Goal: Information Seeking & Learning: Check status

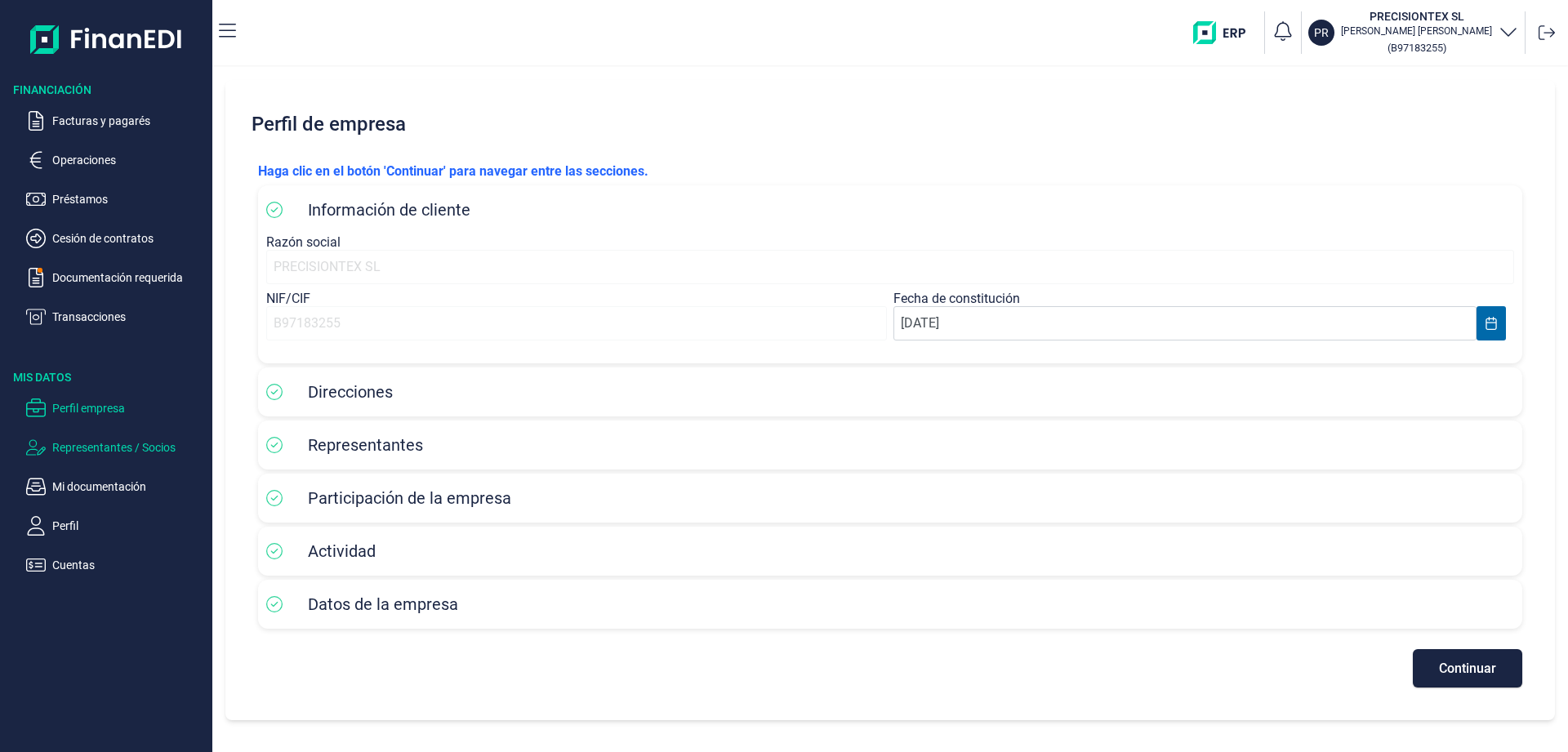
click at [90, 451] on p "Representantes / Socios" at bounding box center [129, 447] width 154 height 19
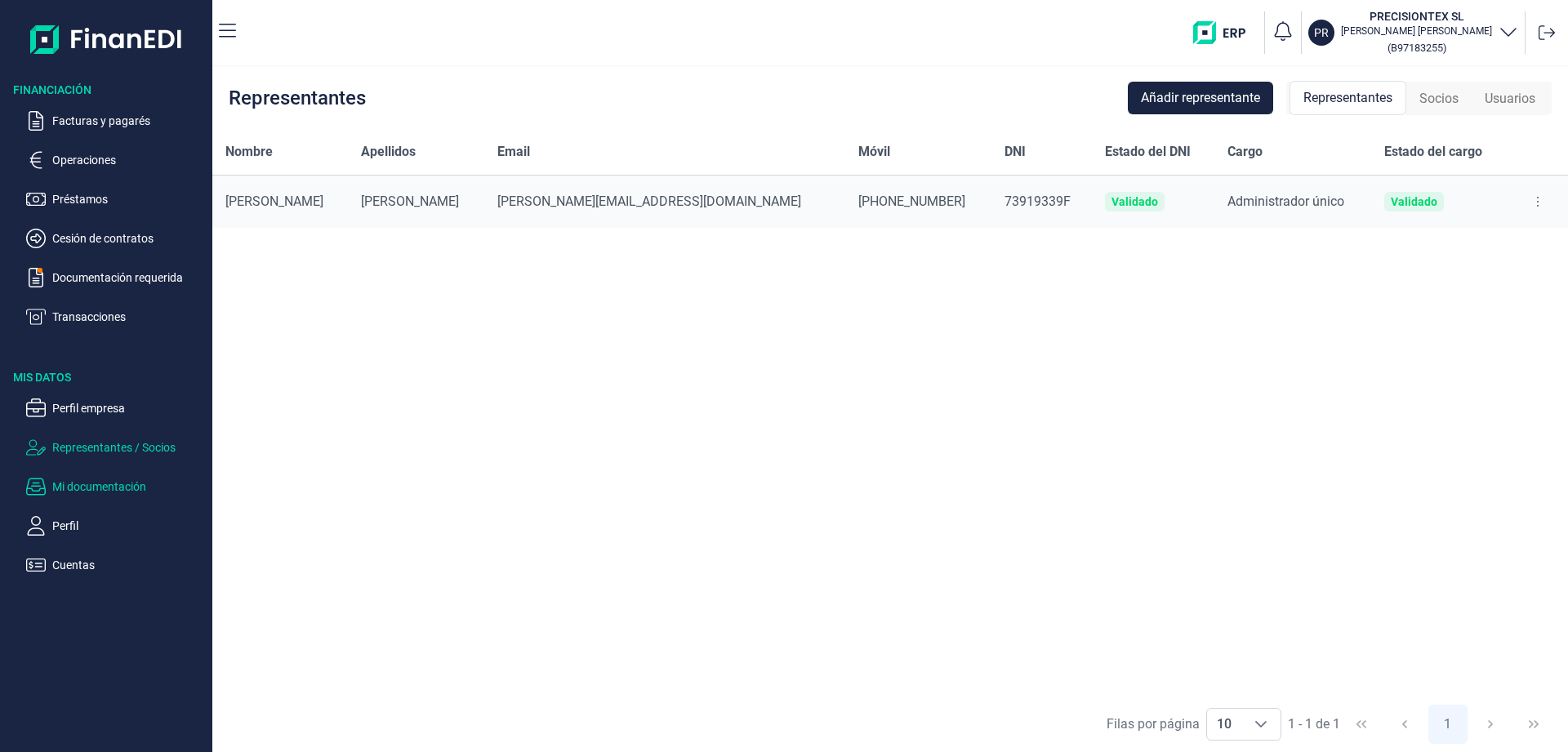
click at [97, 489] on p "Mi documentación" at bounding box center [129, 486] width 154 height 19
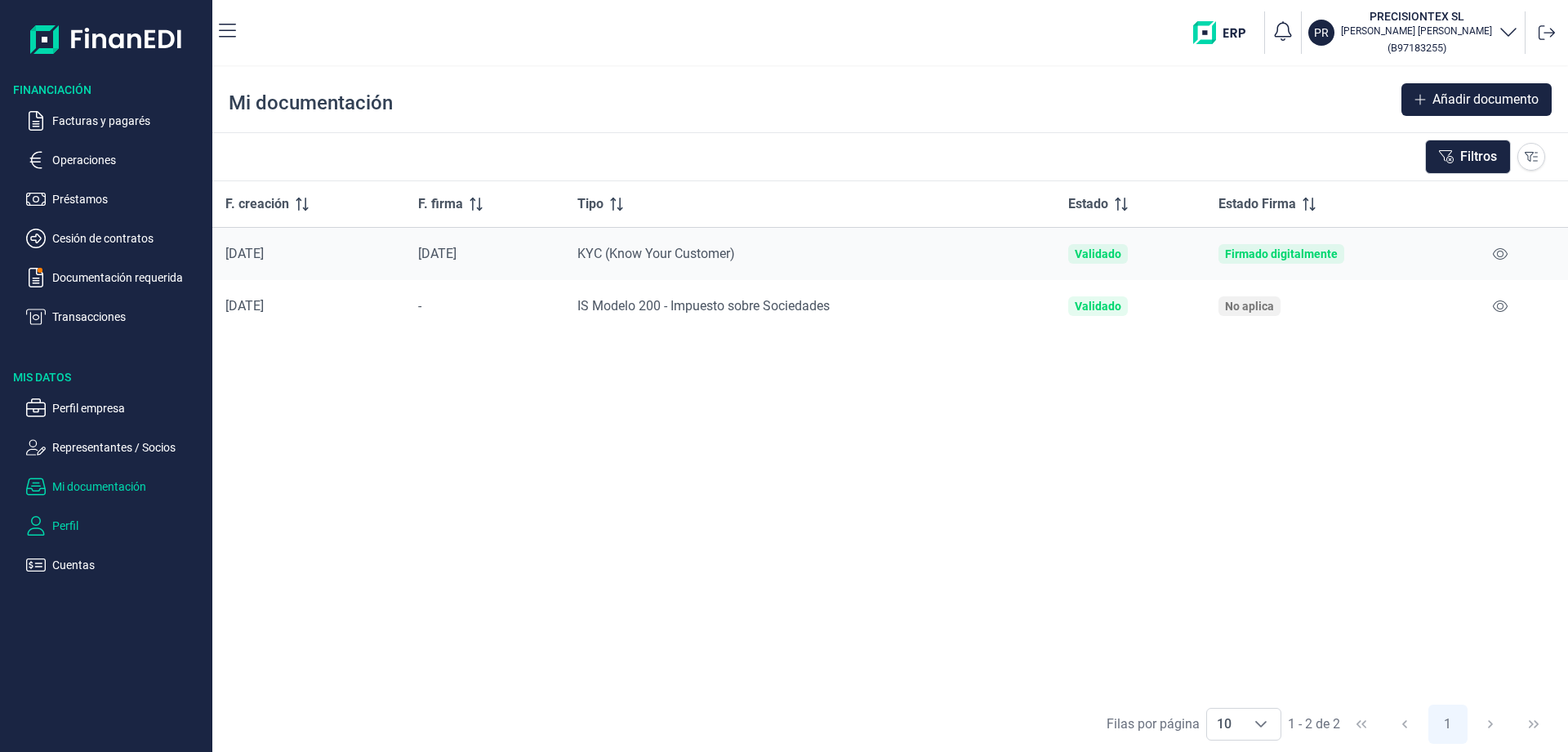
click at [66, 524] on p "Perfil" at bounding box center [129, 525] width 154 height 19
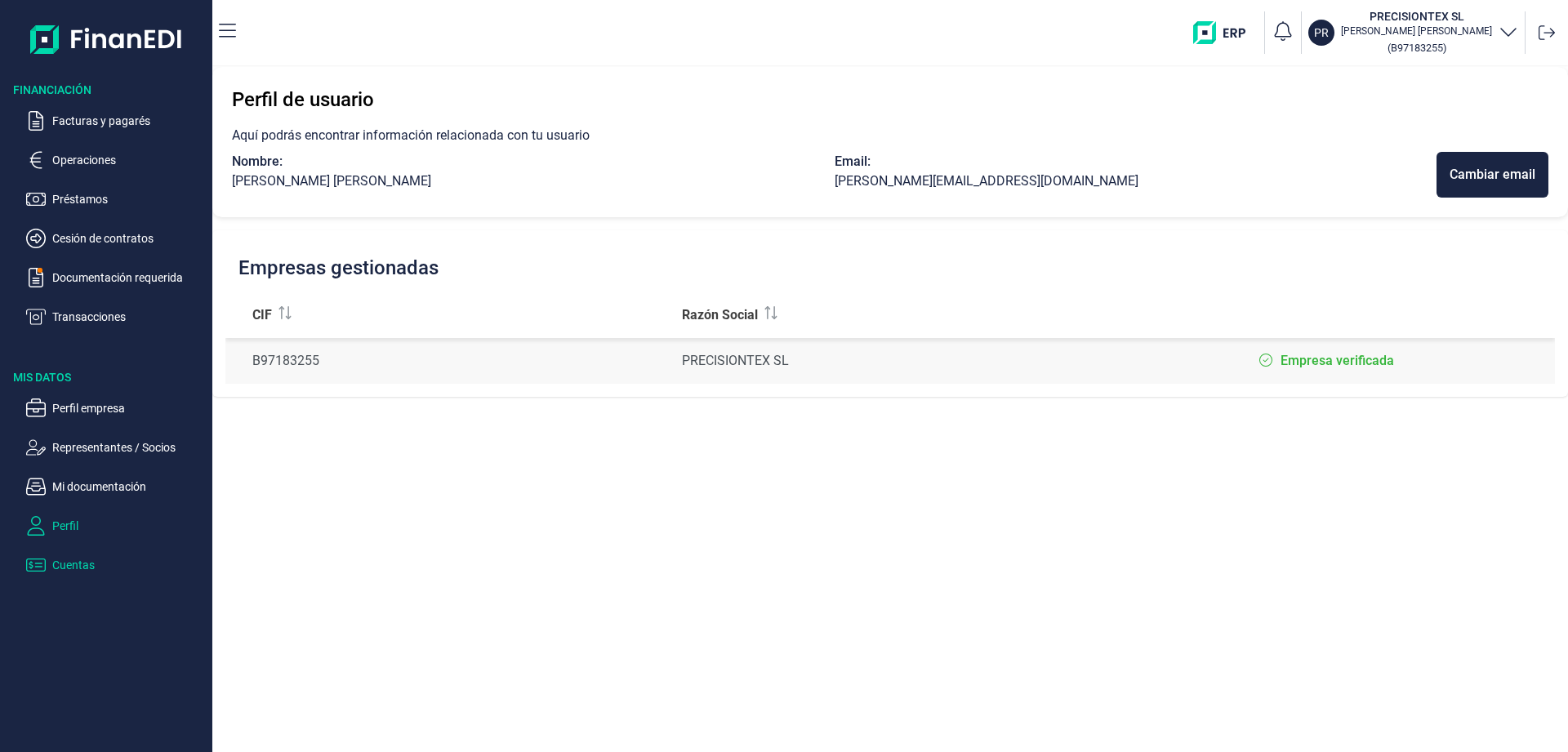
click at [64, 569] on p "Cuentas" at bounding box center [129, 564] width 154 height 19
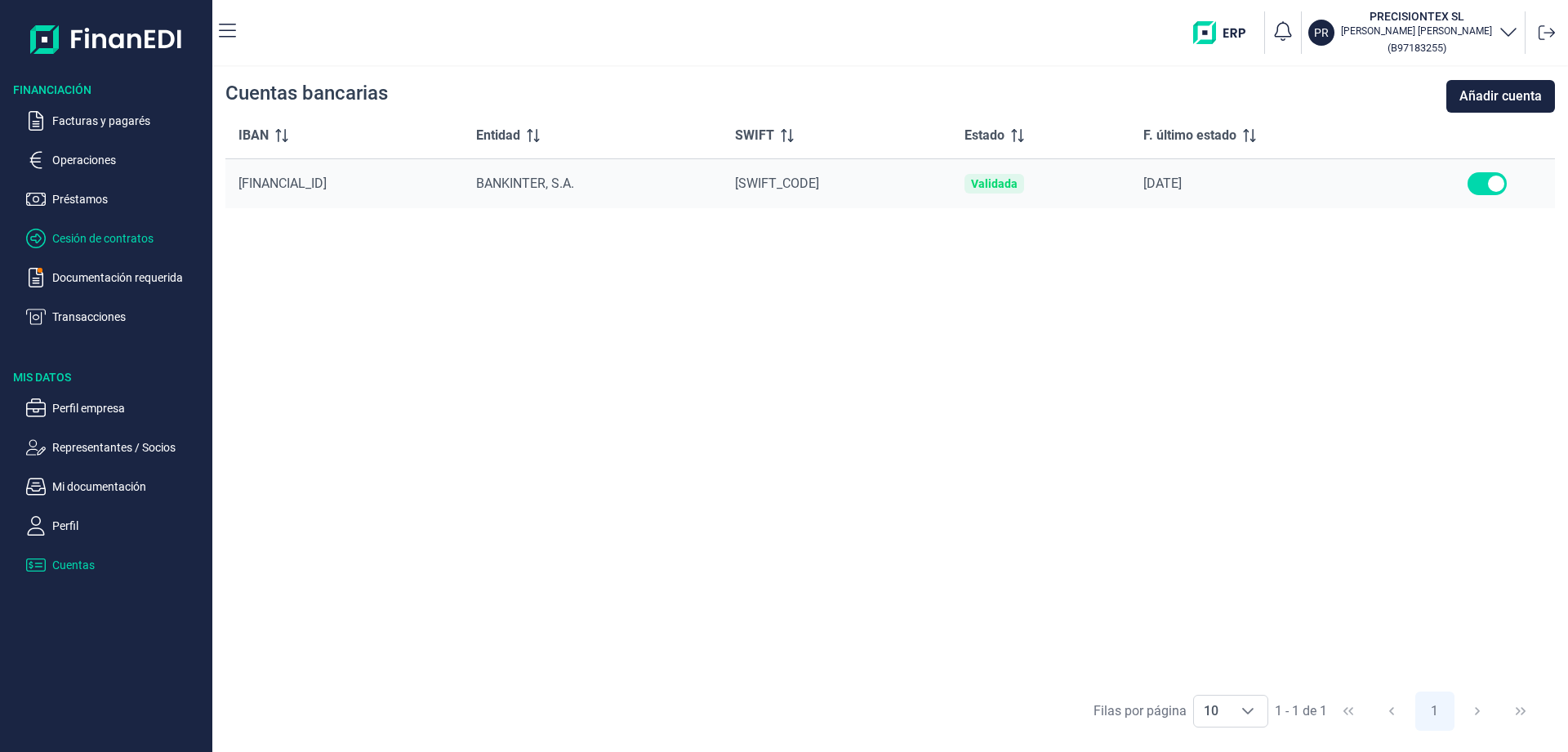
click at [102, 239] on p "Cesión de contratos" at bounding box center [129, 238] width 154 height 19
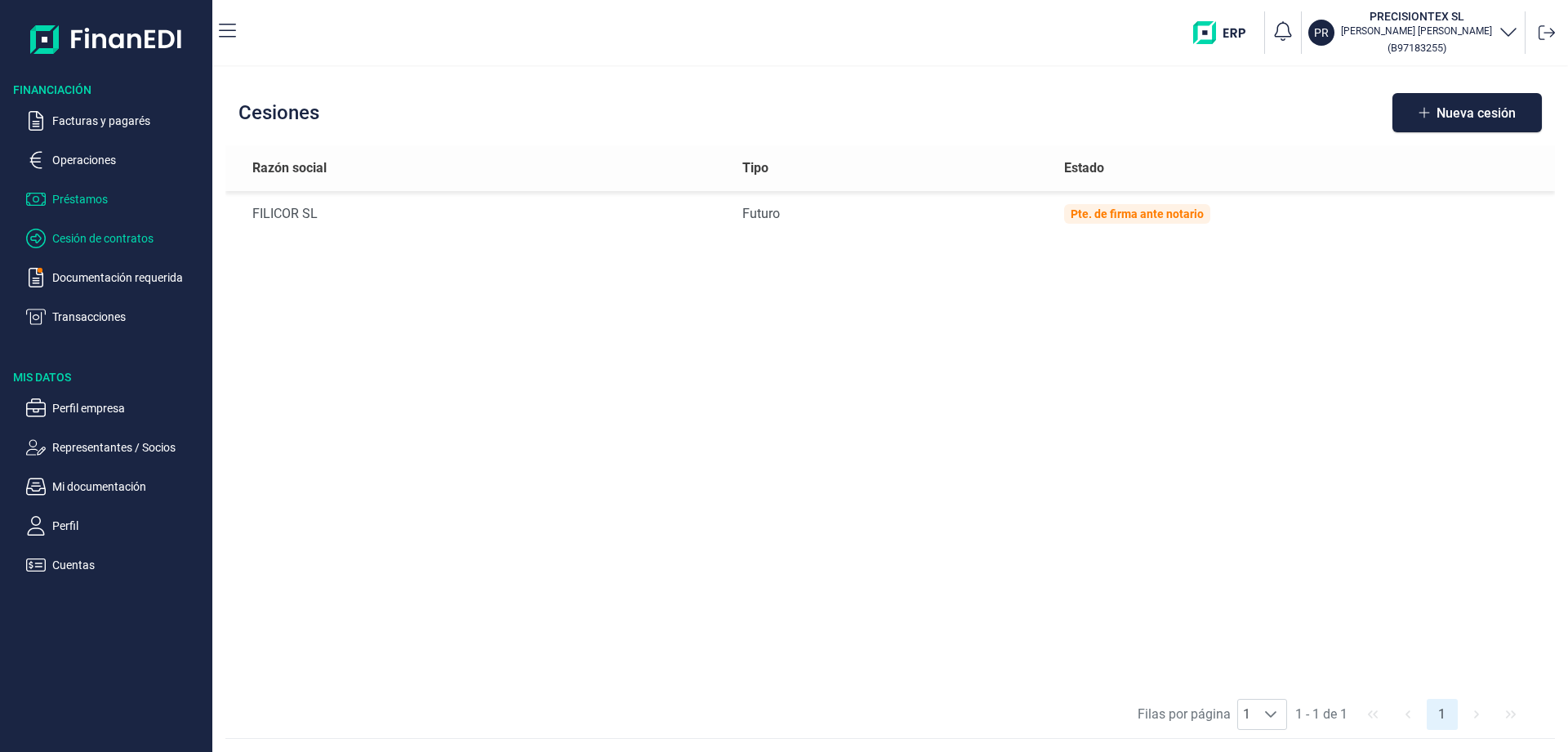
click at [90, 200] on p "Préstamos" at bounding box center [129, 199] width 154 height 19
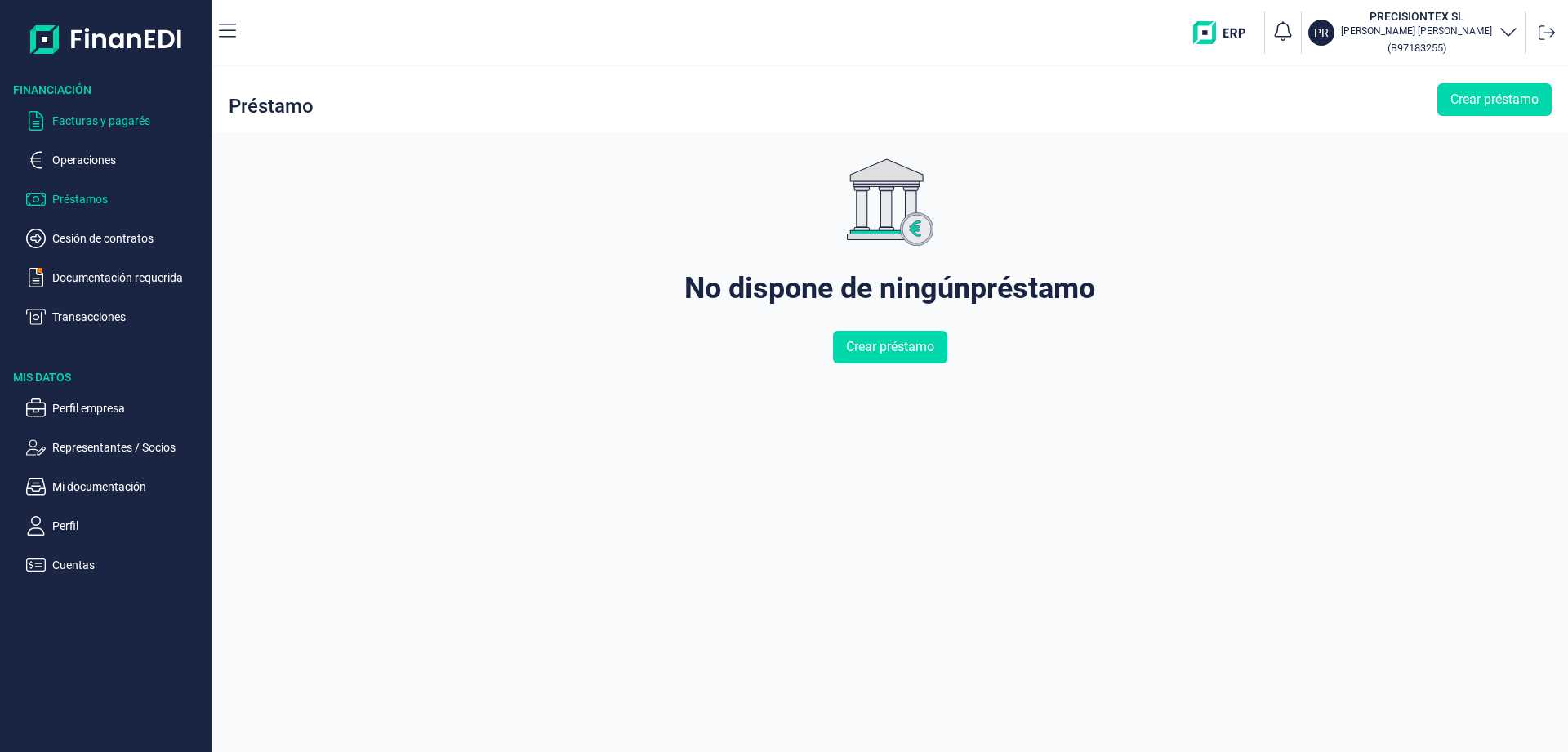
click at [94, 125] on p "Facturas y pagarés" at bounding box center [129, 120] width 154 height 19
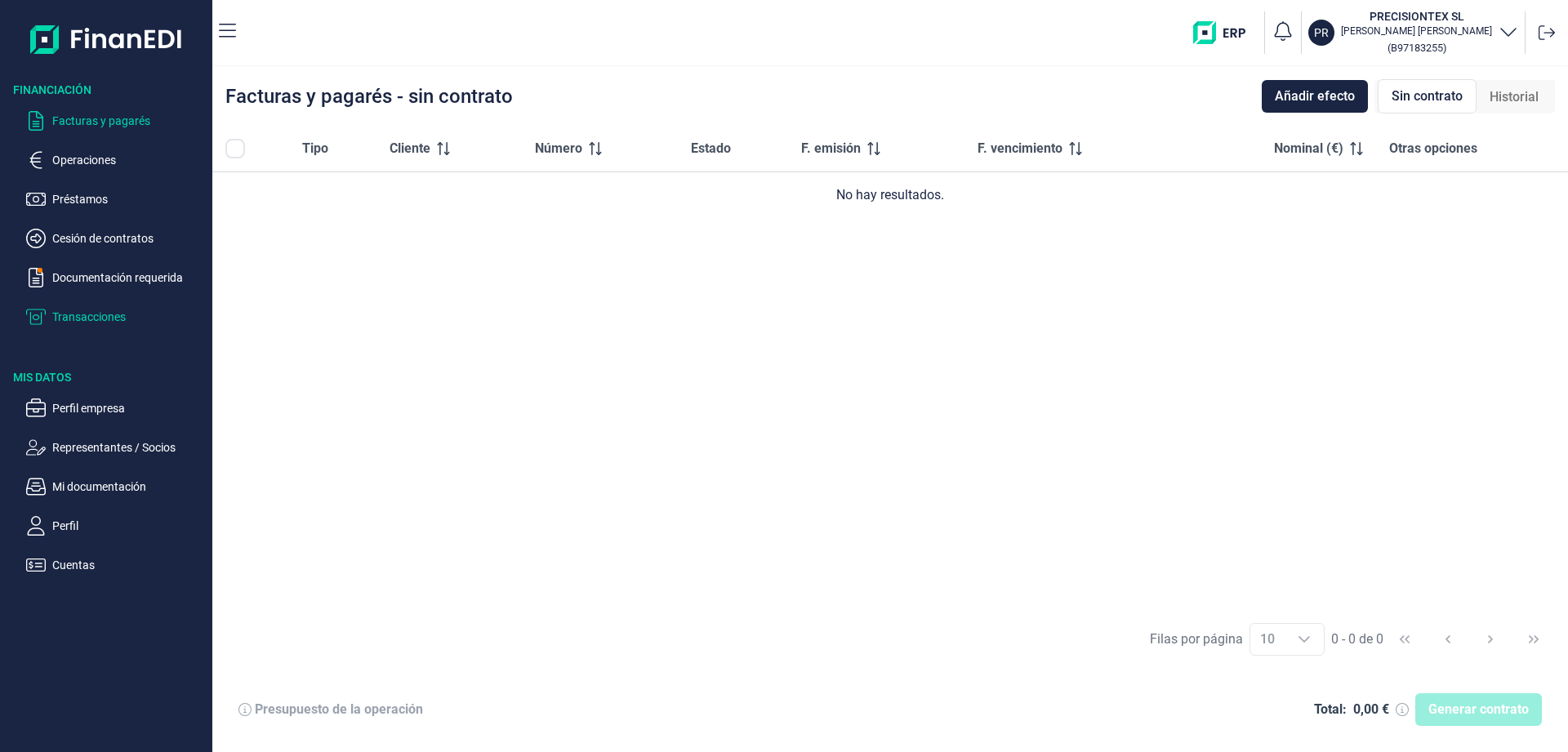
click at [87, 313] on p "Transacciones" at bounding box center [129, 316] width 154 height 19
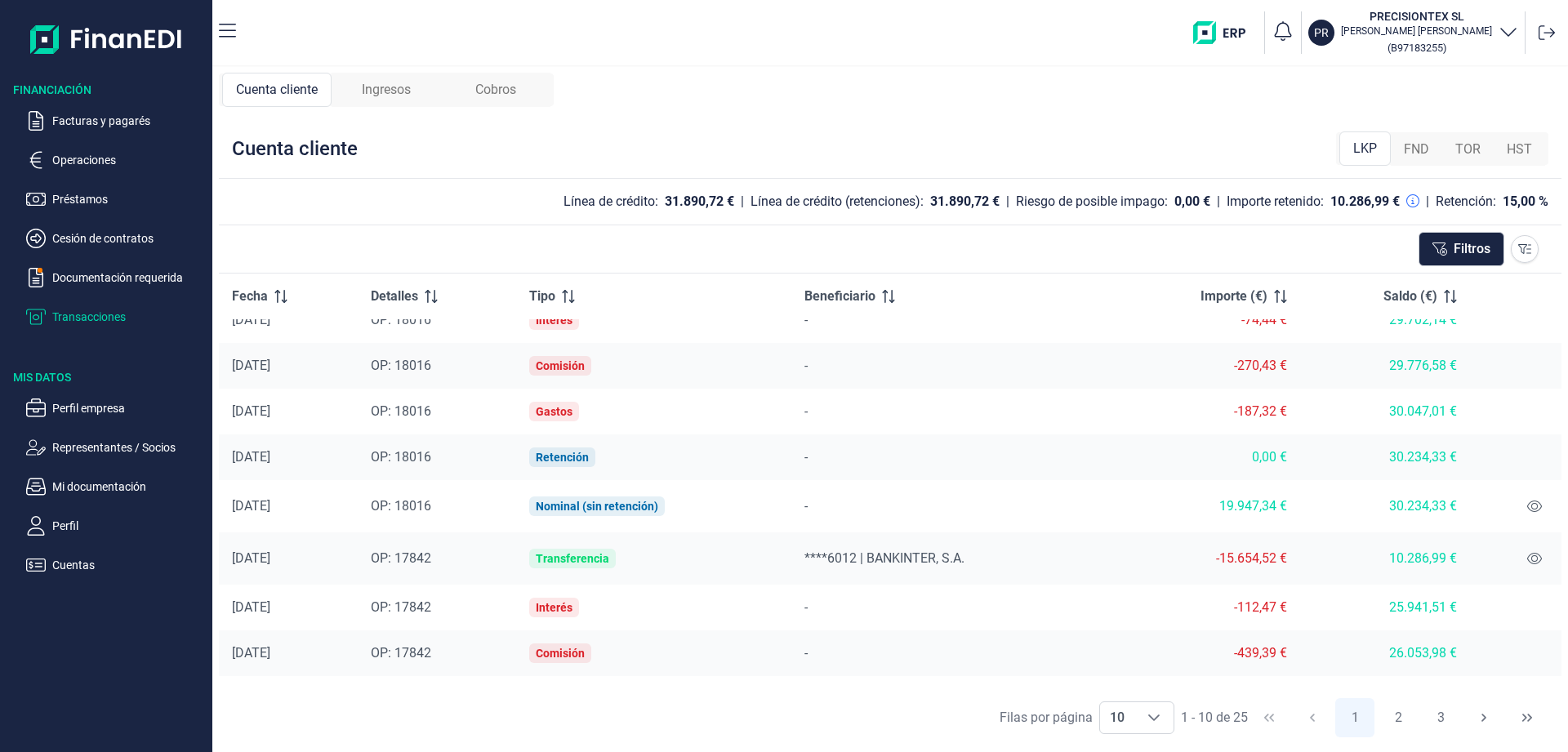
scroll to position [108, 0]
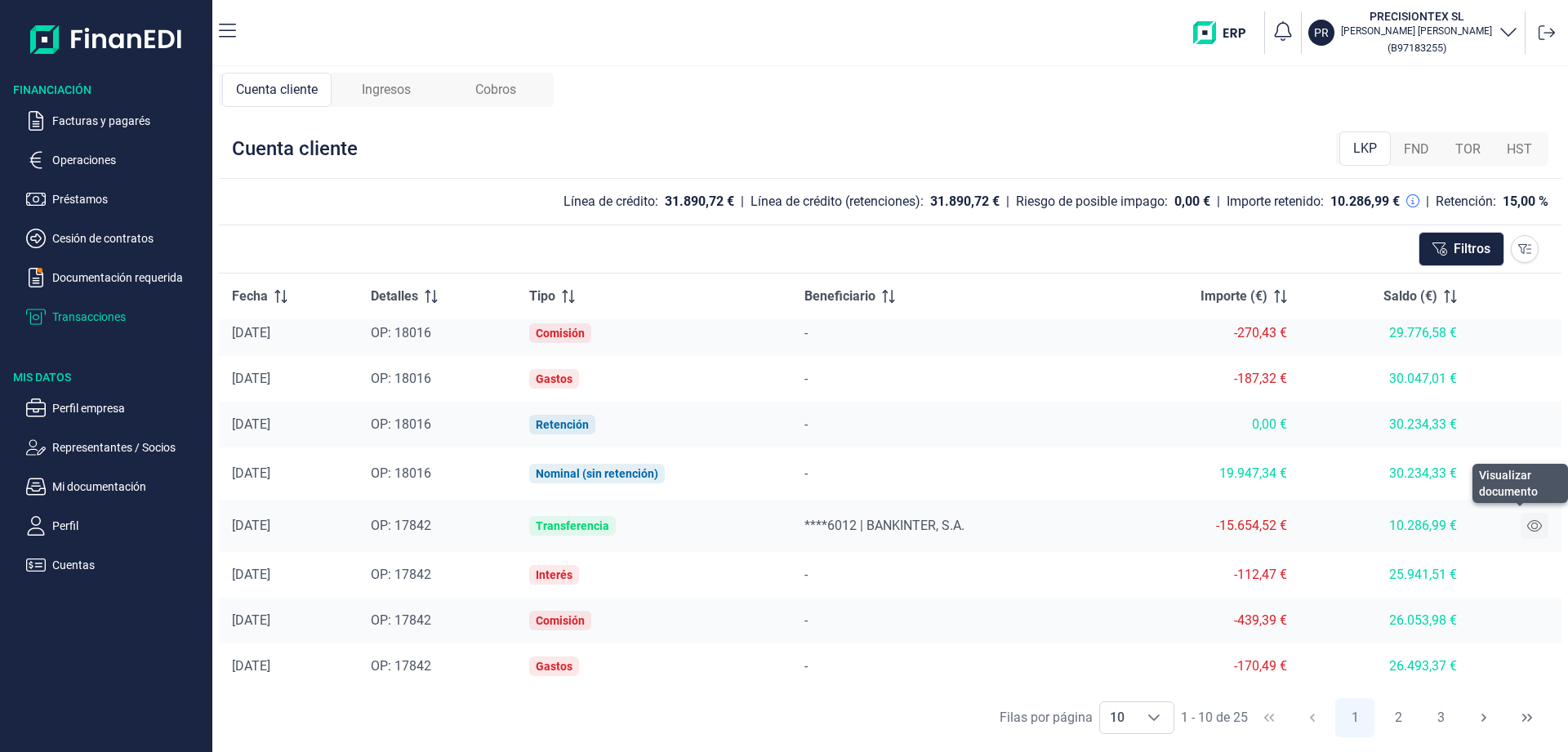
click at [1536, 527] on icon at bounding box center [1535, 525] width 15 height 13
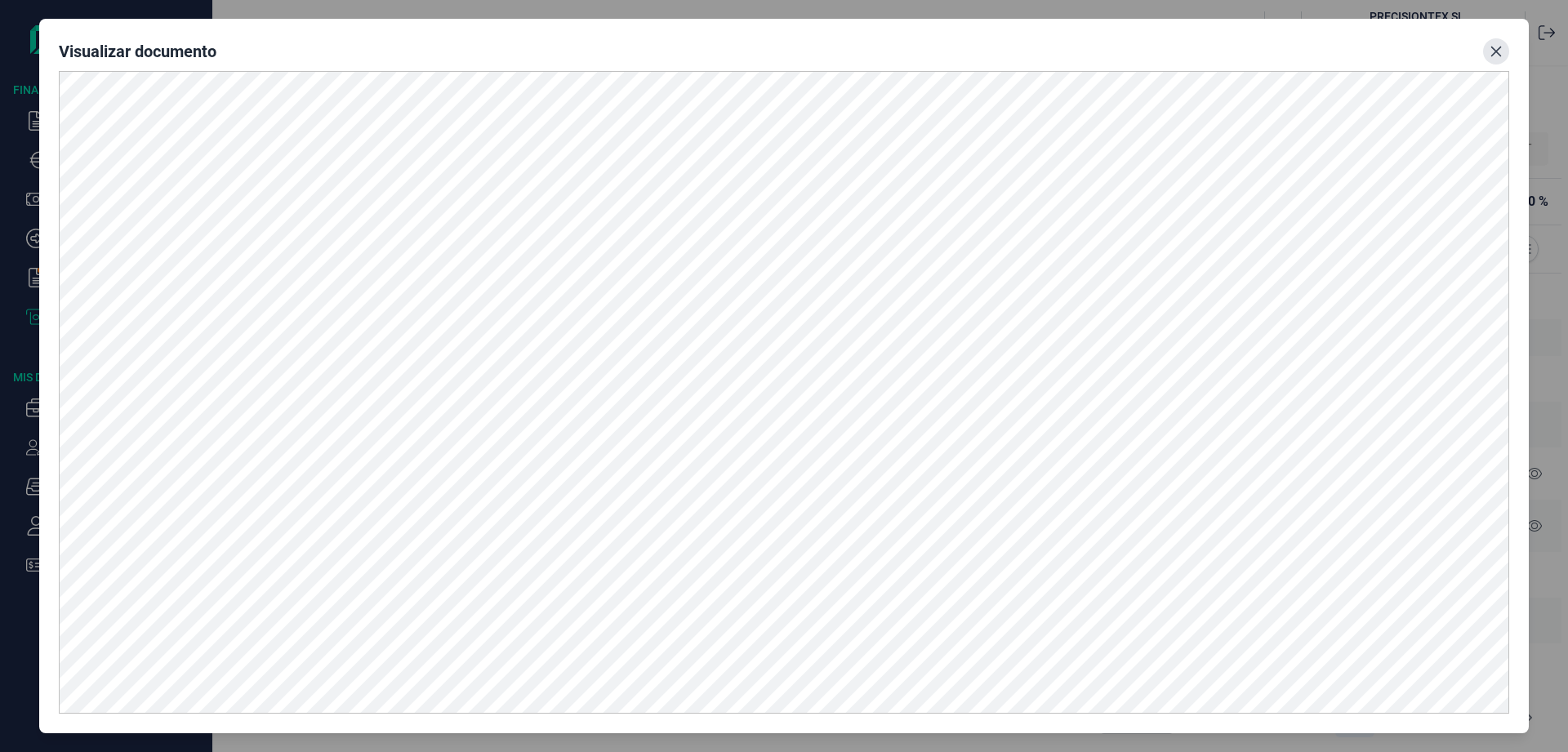
click at [1493, 53] on icon "Close" at bounding box center [1496, 52] width 13 height 13
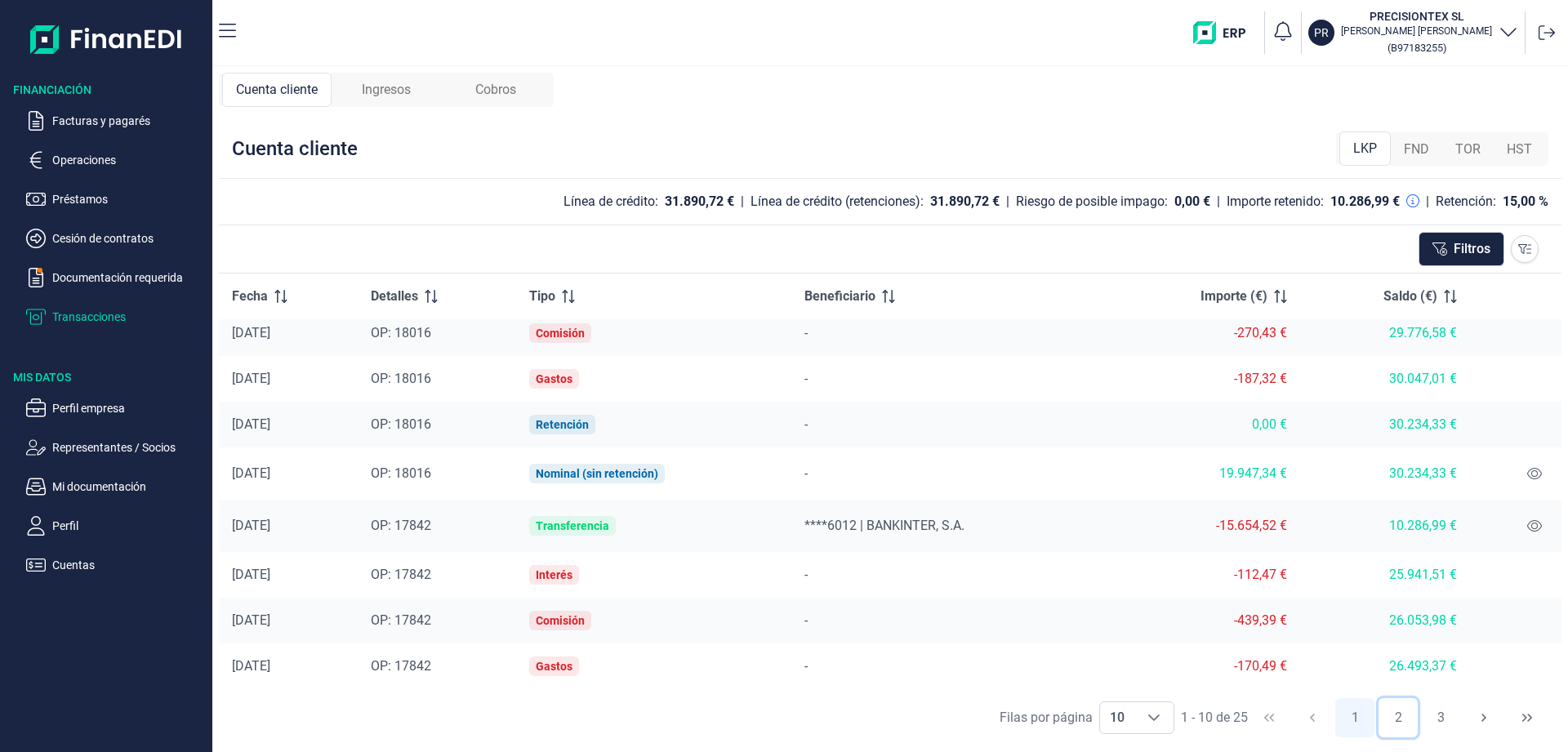
click at [1399, 715] on button "2" at bounding box center [1398, 718] width 39 height 39
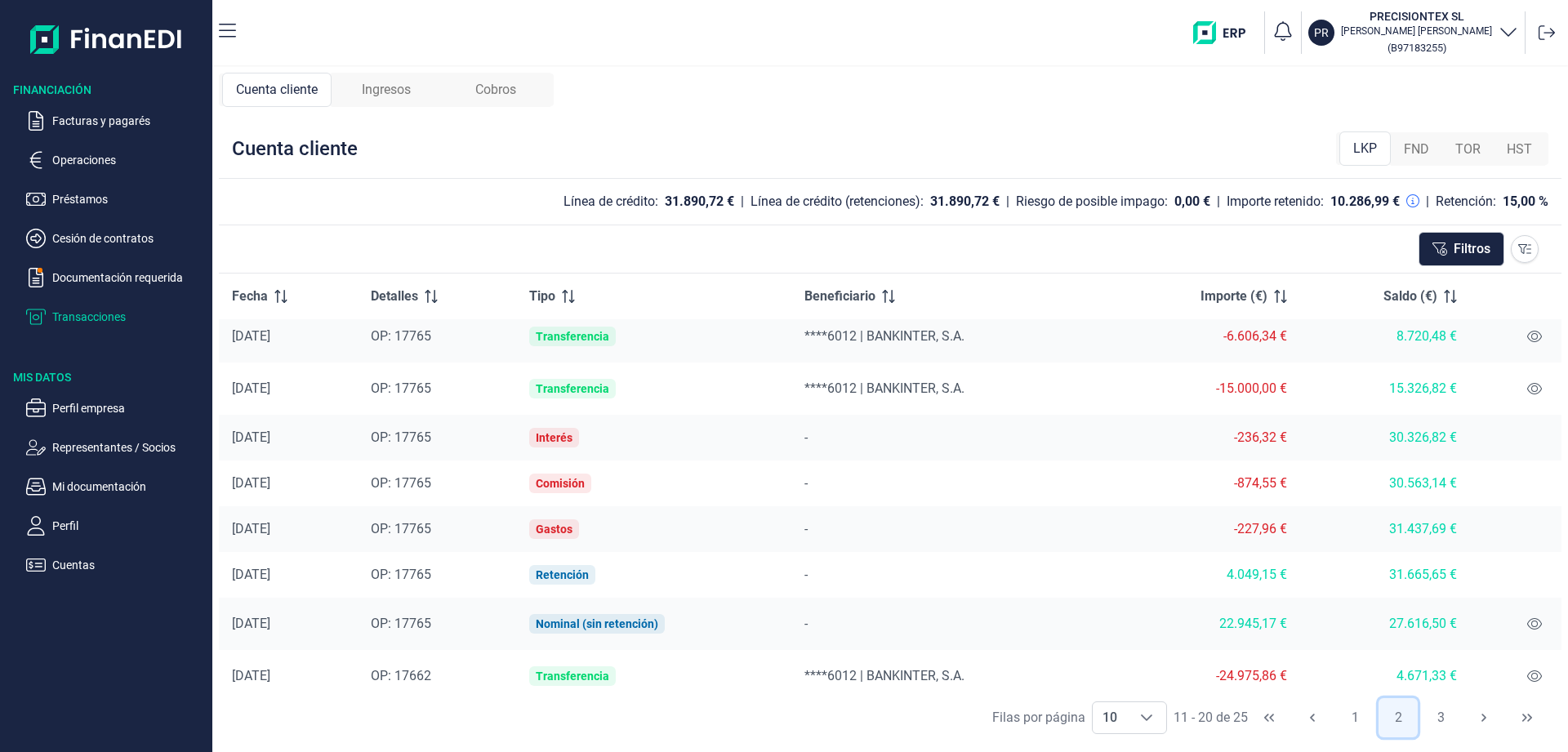
scroll to position [0, 0]
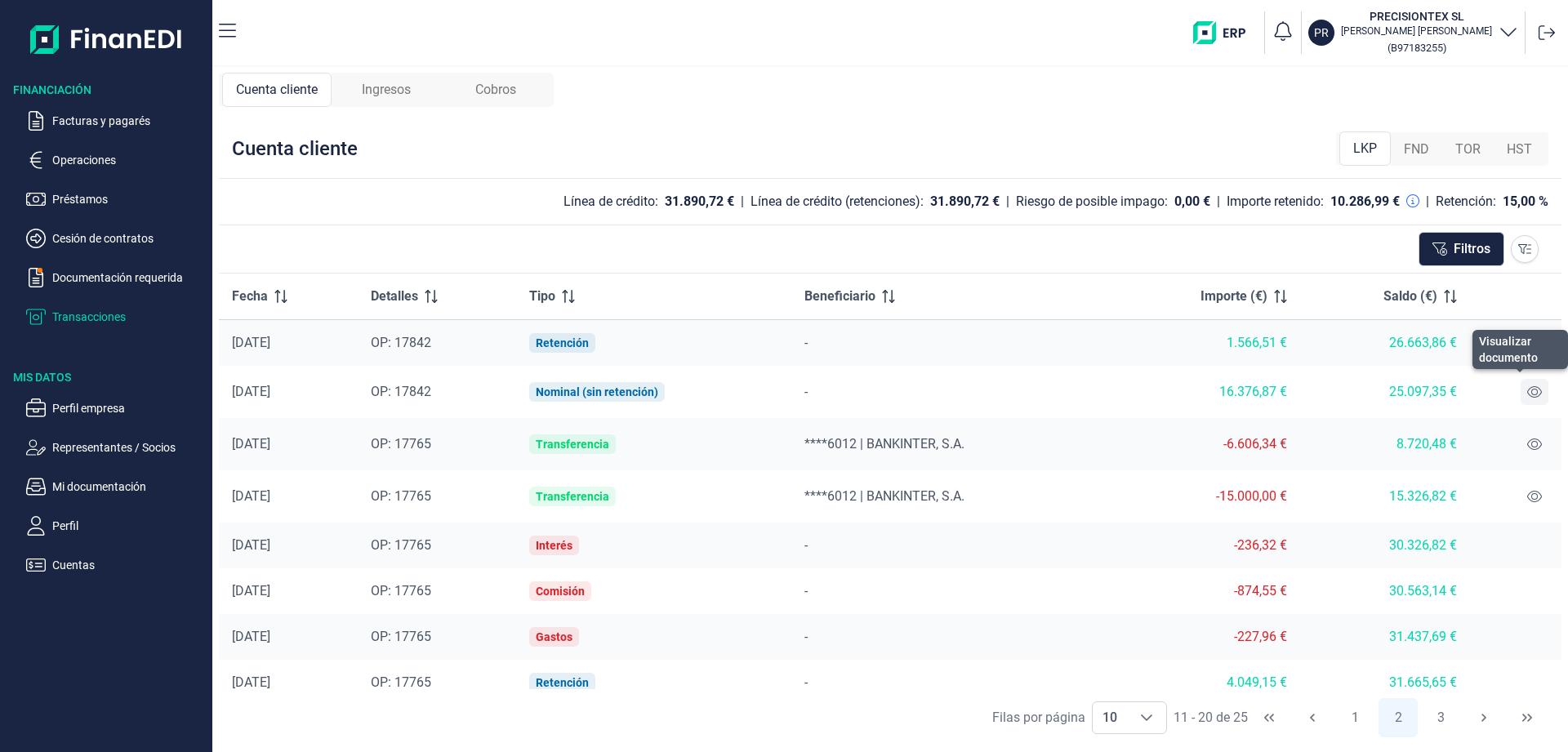
click at [1532, 395] on icon at bounding box center [1535, 392] width 15 height 13
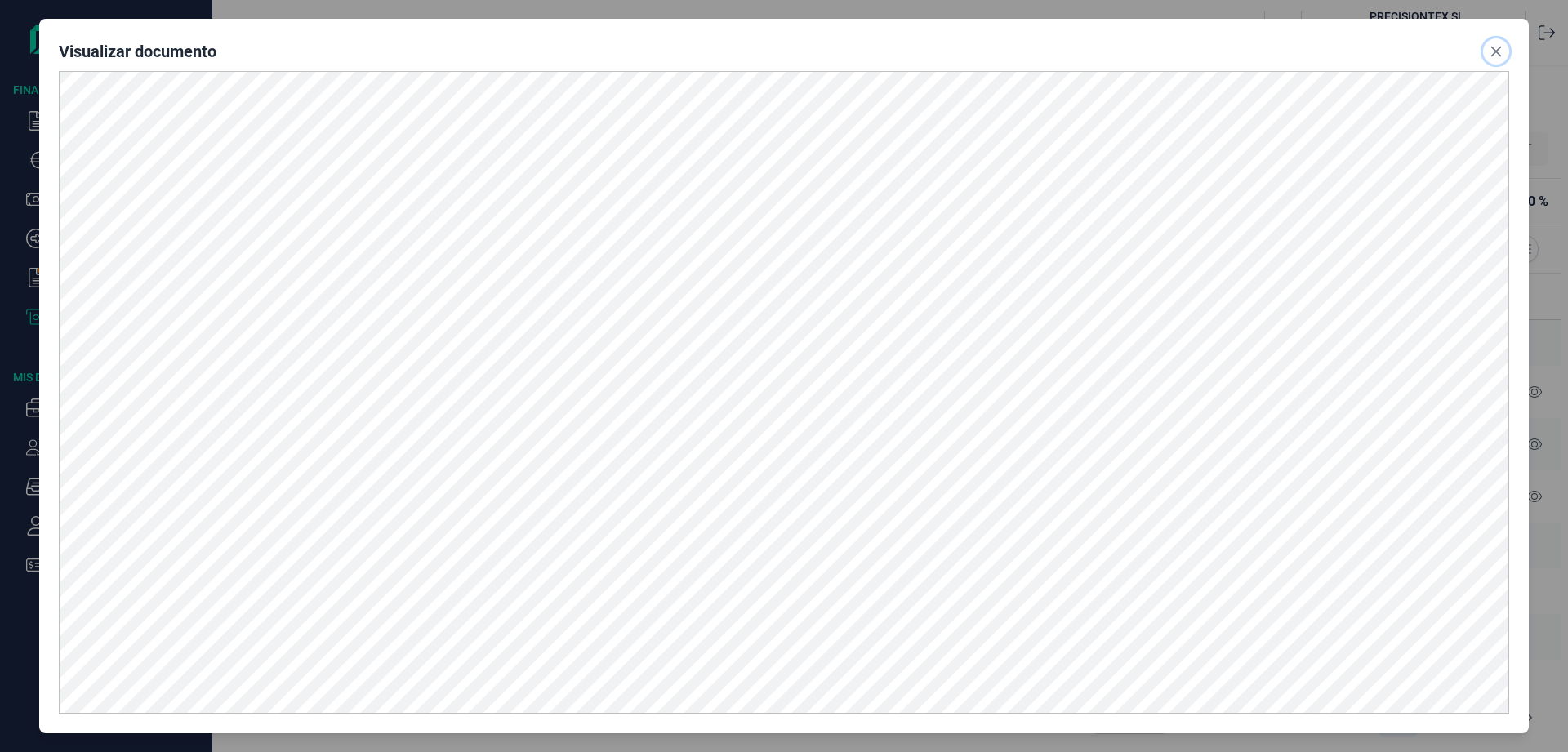
click at [1493, 48] on icon "Close" at bounding box center [1496, 51] width 10 height 10
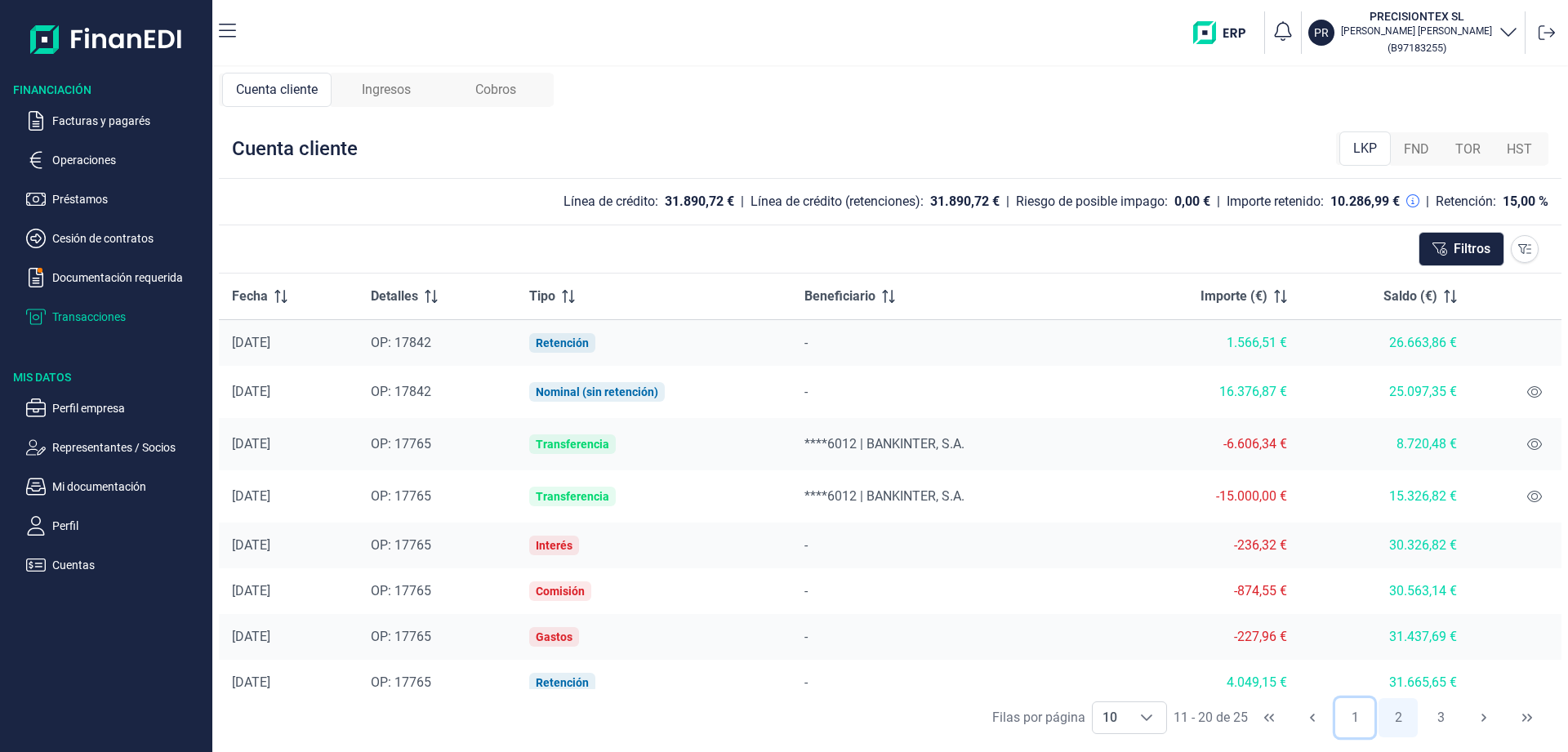
click at [1354, 720] on button "1" at bounding box center [1354, 718] width 39 height 39
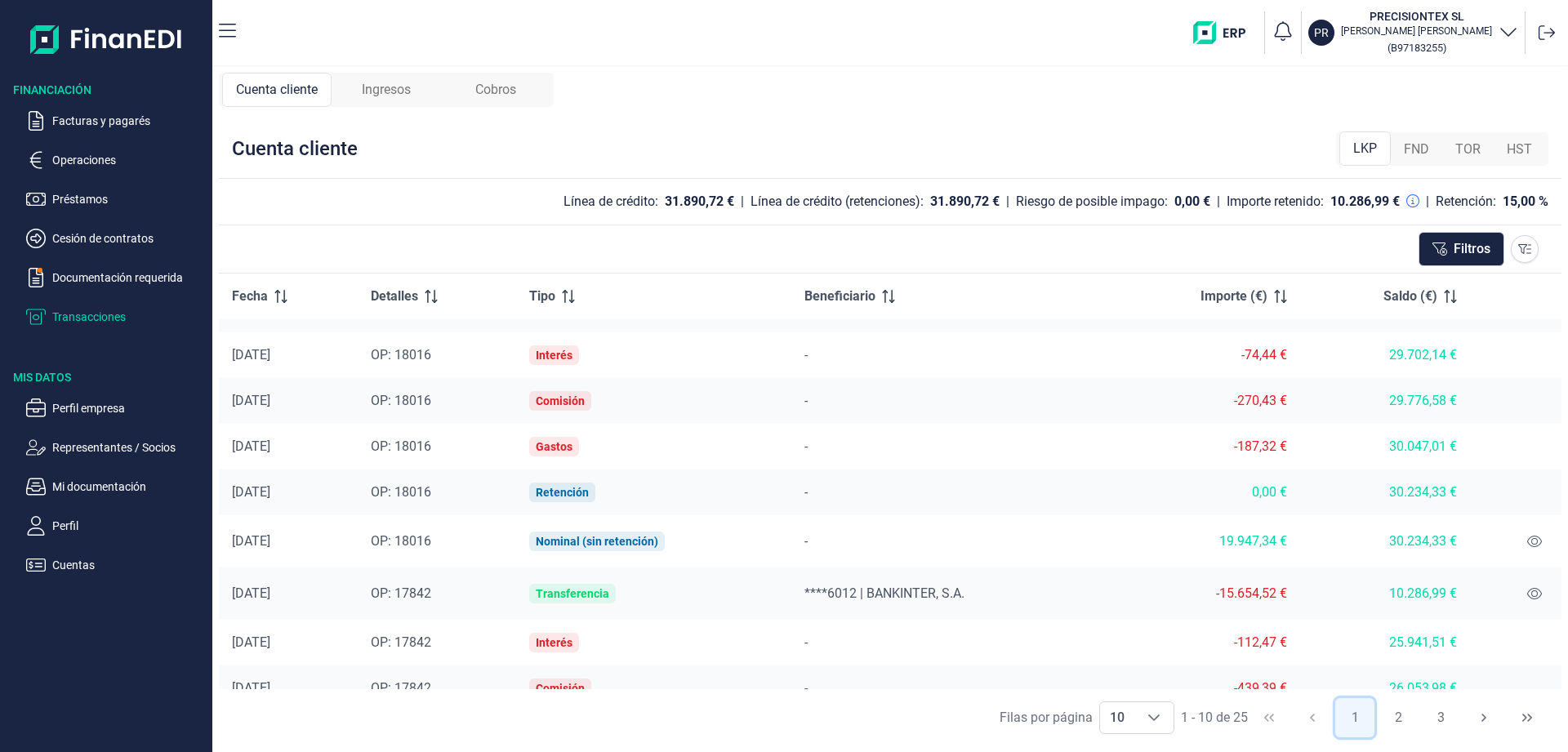
scroll to position [15, 0]
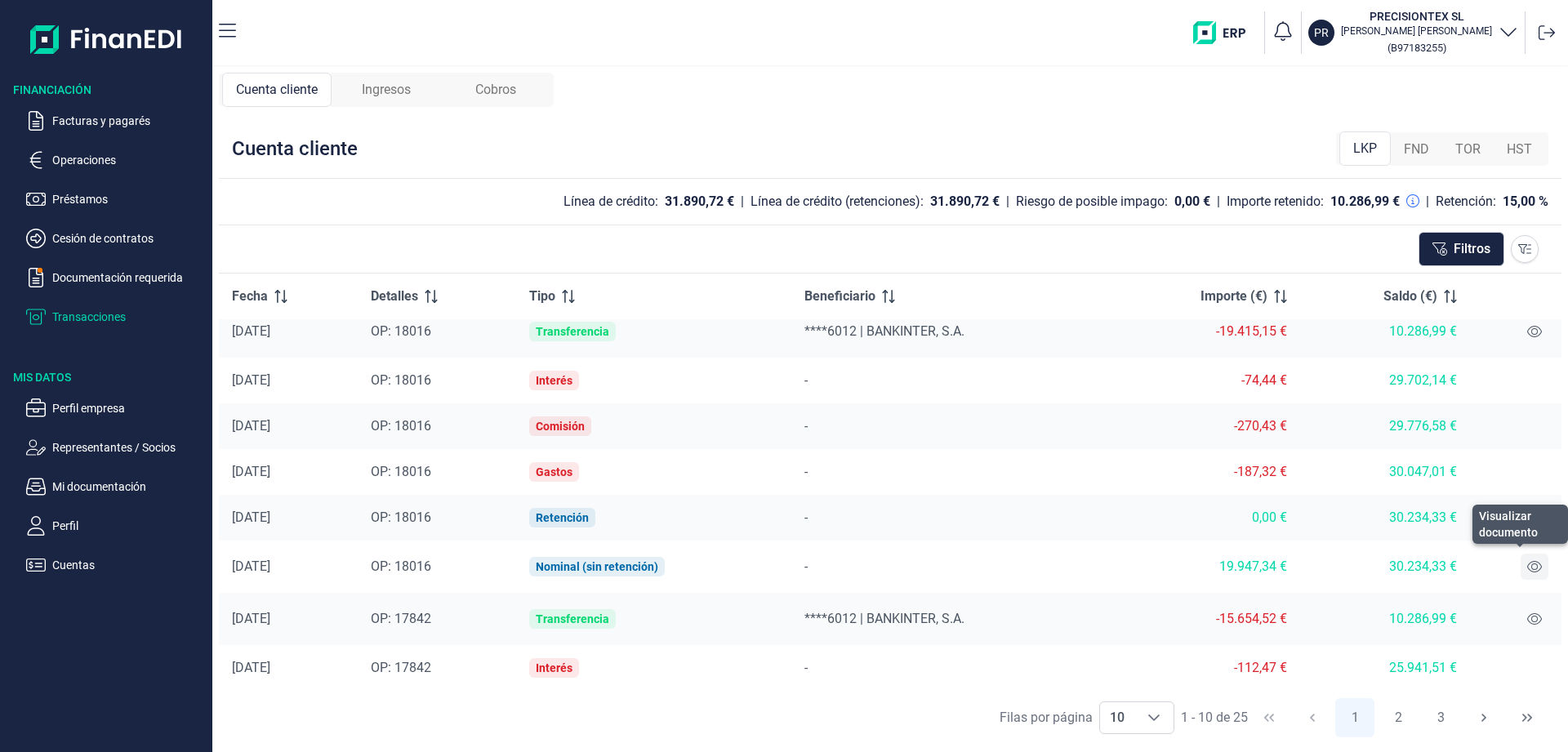
click at [1529, 572] on icon at bounding box center [1535, 567] width 15 height 13
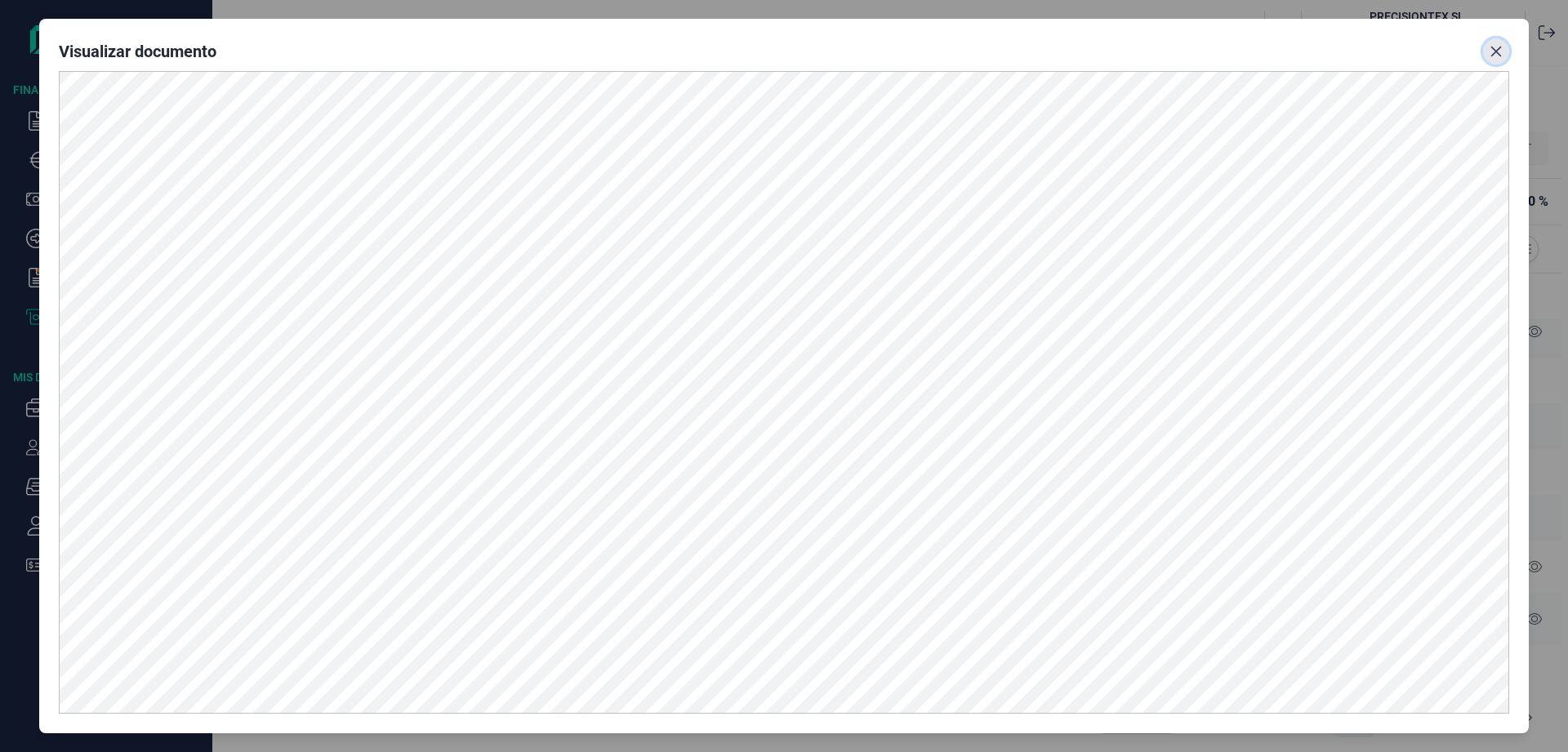
click at [1498, 46] on icon "Close" at bounding box center [1496, 52] width 13 height 13
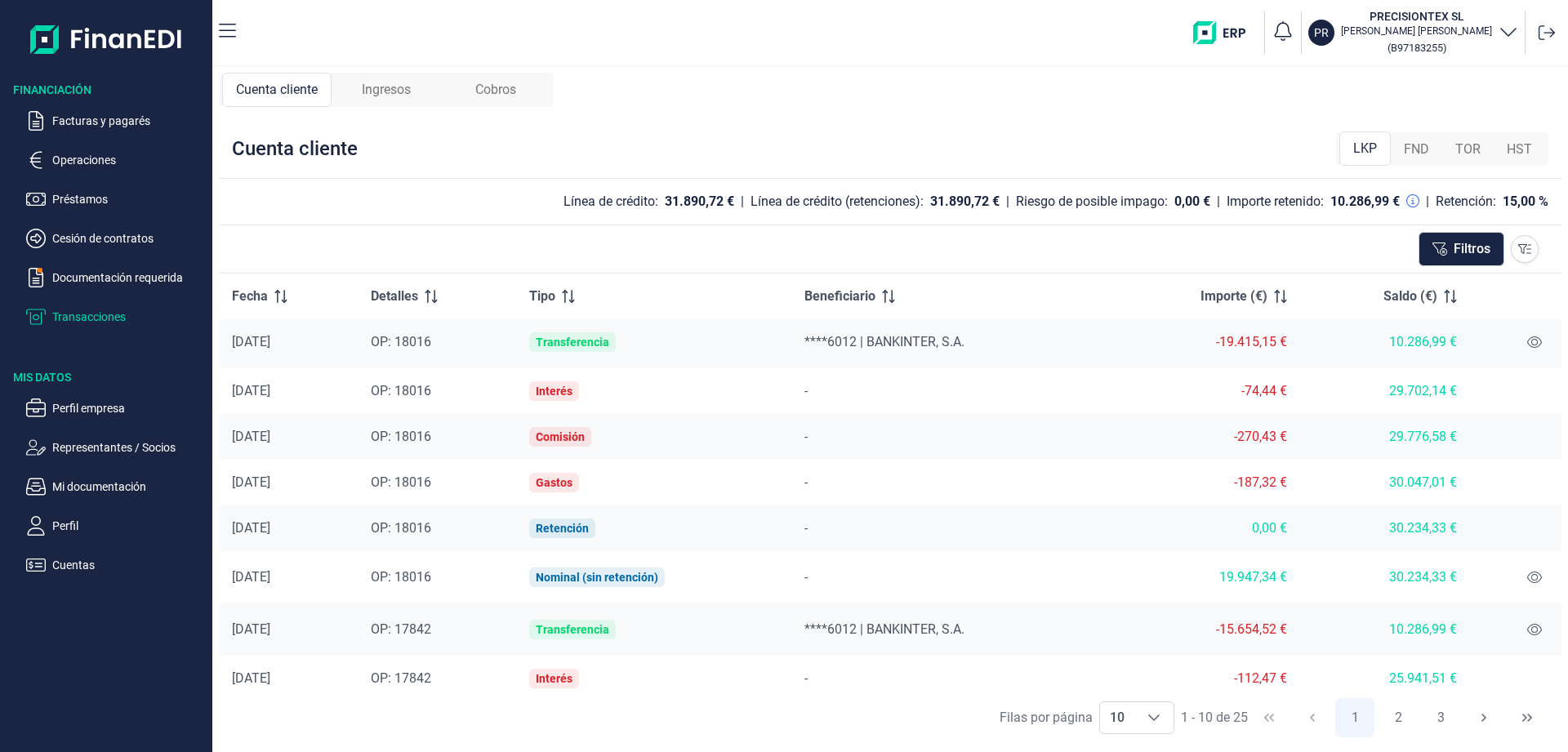
scroll to position [0, 0]
